Goal: Transaction & Acquisition: Purchase product/service

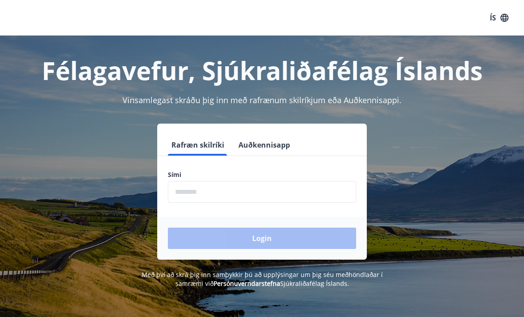
click at [214, 194] on input "phone" at bounding box center [262, 192] width 188 height 22
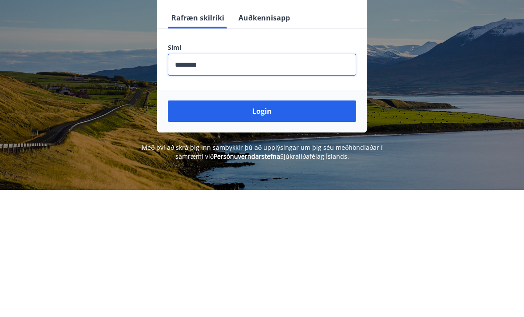
type input "********"
click at [297, 227] on button "Login" at bounding box center [262, 237] width 188 height 21
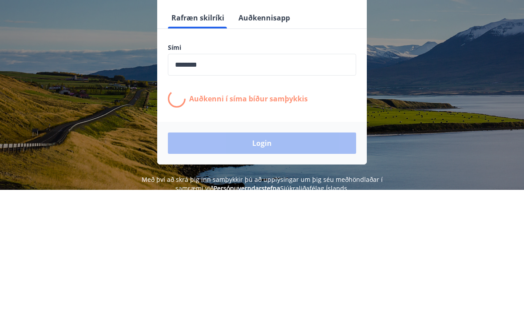
scroll to position [127, 0]
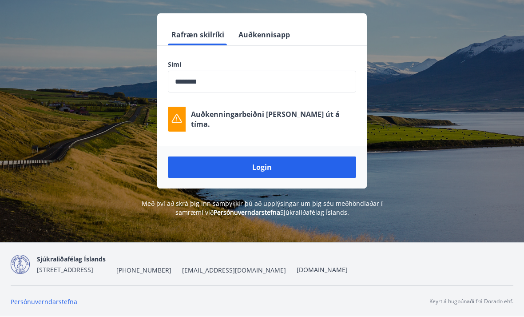
click at [290, 156] on button "Login" at bounding box center [262, 166] width 188 height 21
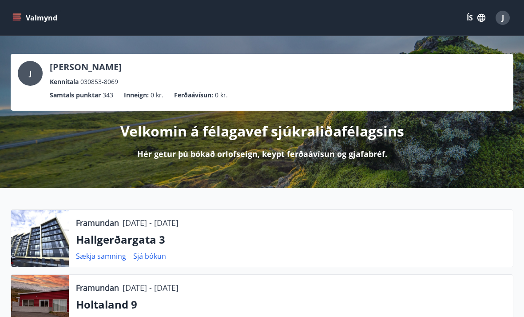
click at [200, 100] on ul "Samtals punktar 343 Inneign : 0 kr. Ferðaávísun : 0 kr." at bounding box center [262, 95] width 488 height 17
click at [201, 95] on p "Ferðaávísun :" at bounding box center [193, 95] width 39 height 10
click at [194, 96] on p "Ferðaávísun :" at bounding box center [193, 95] width 39 height 10
click at [203, 97] on p "Ferðaávísun :" at bounding box center [193, 95] width 39 height 10
click at [138, 94] on p "Inneign :" at bounding box center [136, 95] width 25 height 10
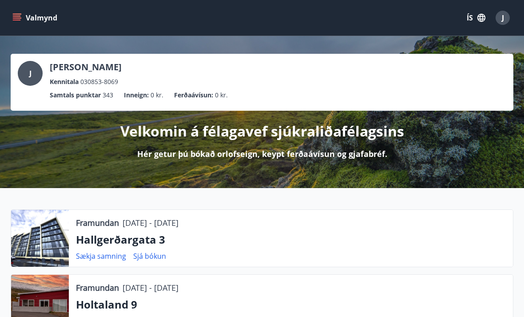
click at [90, 96] on p "Samtals punktar" at bounding box center [75, 95] width 51 height 10
click at [111, 70] on p "[PERSON_NAME]" at bounding box center [86, 67] width 72 height 12
click at [29, 18] on button "Valmynd" at bounding box center [36, 18] width 50 height 16
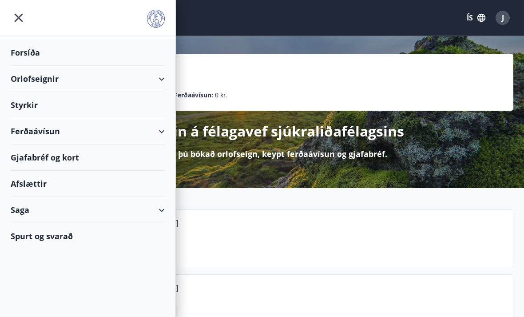
click at [84, 136] on div "Ferðaávísun" at bounding box center [88, 131] width 154 height 26
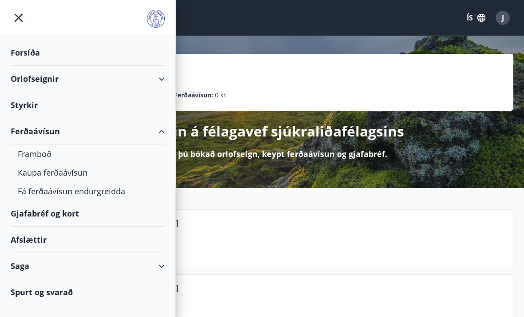
click at [47, 158] on div "Framboð" at bounding box center [88, 153] width 140 height 19
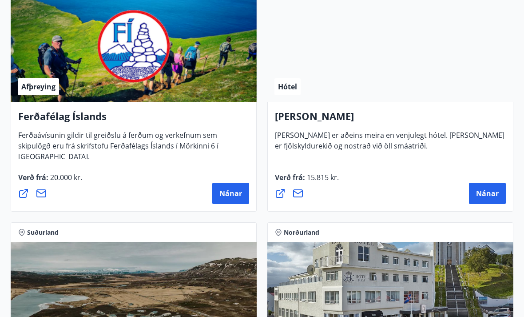
scroll to position [445, 0]
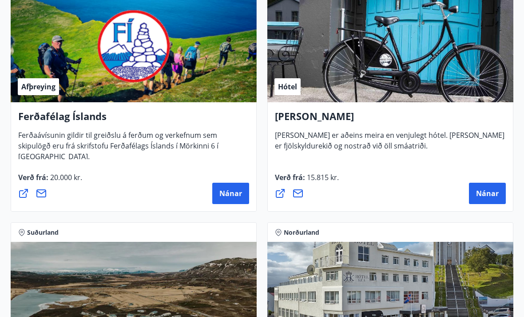
click at [235, 194] on span "Nánar" at bounding box center [230, 194] width 23 height 10
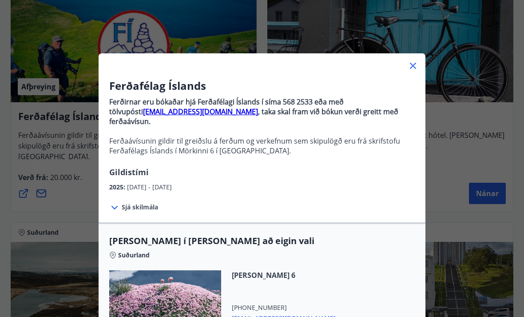
scroll to position [0, 0]
click at [411, 64] on icon at bounding box center [413, 65] width 11 height 11
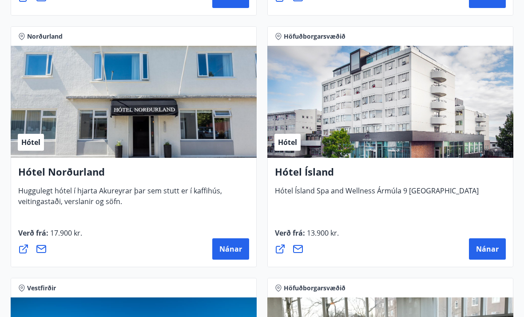
scroll to position [1897, 0]
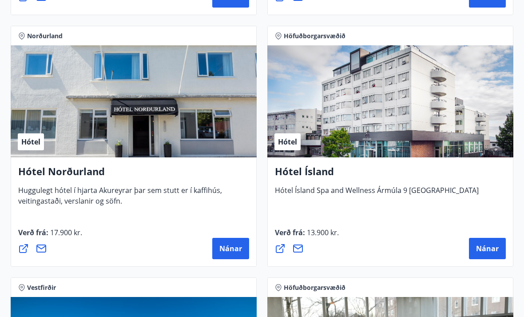
click at [226, 252] on span "Nánar" at bounding box center [230, 249] width 23 height 10
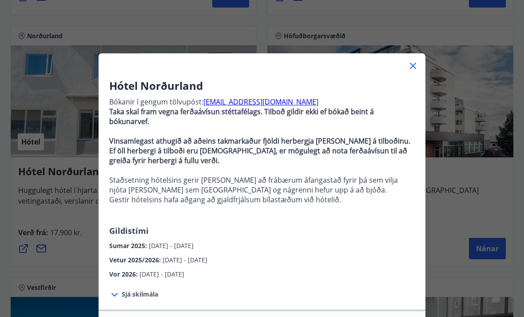
click at [161, 261] on span "Vetur 2025/2026 :" at bounding box center [135, 259] width 53 height 8
click at [148, 263] on span "Vetur 2025/2026 :" at bounding box center [135, 259] width 53 height 8
click at [142, 297] on span "Sjá skilmála" at bounding box center [140, 294] width 36 height 9
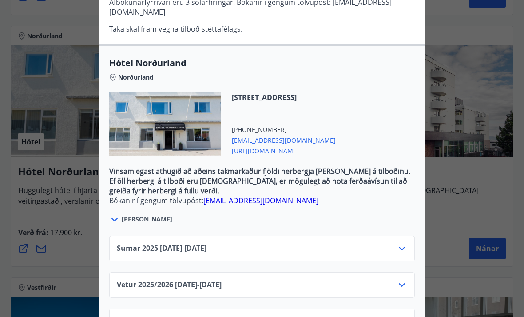
scroll to position [308, 0]
click at [406, 283] on icon at bounding box center [402, 285] width 11 height 11
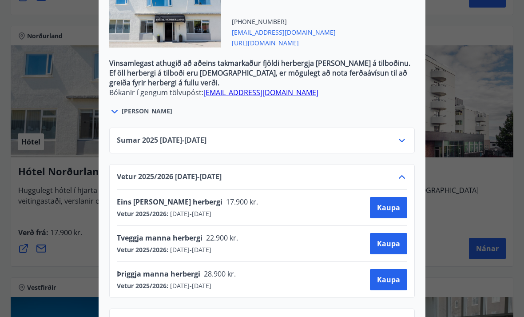
scroll to position [416, 0]
click at [394, 243] on span "Kaupa" at bounding box center [388, 244] width 23 height 10
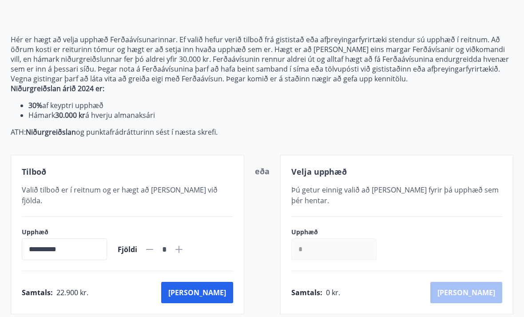
scroll to position [82, 0]
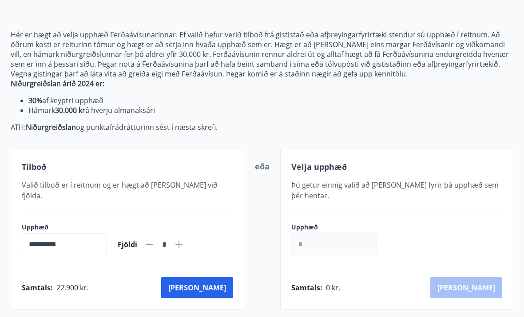
click at [184, 239] on icon at bounding box center [179, 244] width 11 height 11
type input "*"
click at [227, 278] on button "[PERSON_NAME]" at bounding box center [197, 287] width 72 height 21
